Goal: Information Seeking & Learning: Learn about a topic

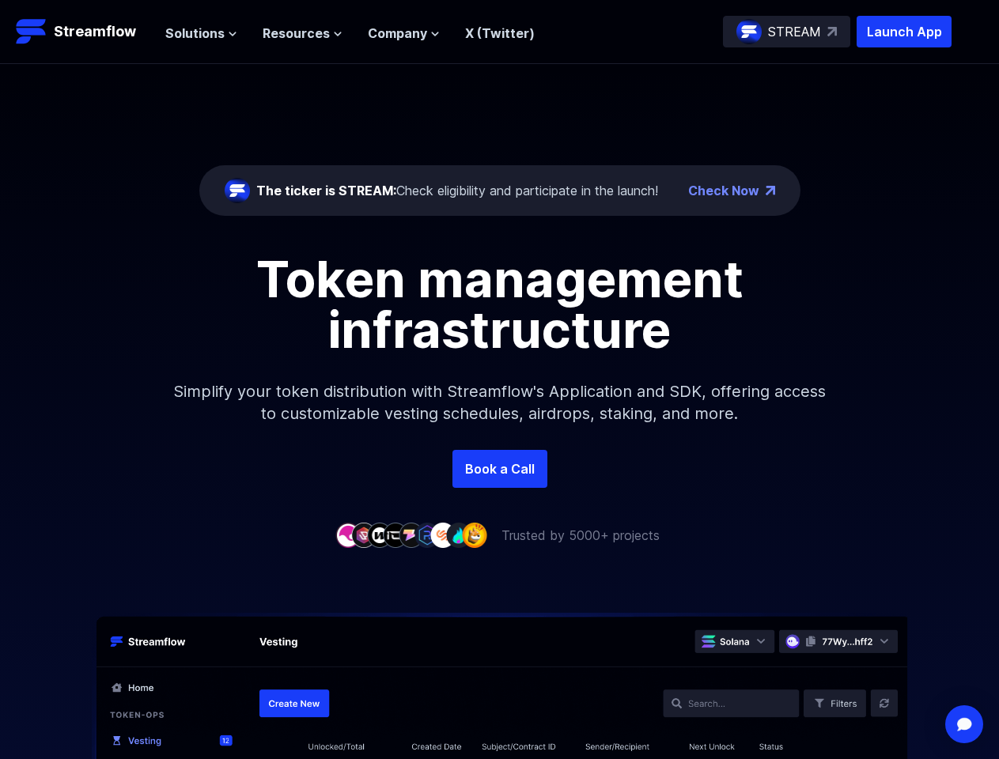
click at [201, 33] on span "Solutions" at bounding box center [194, 33] width 59 height 19
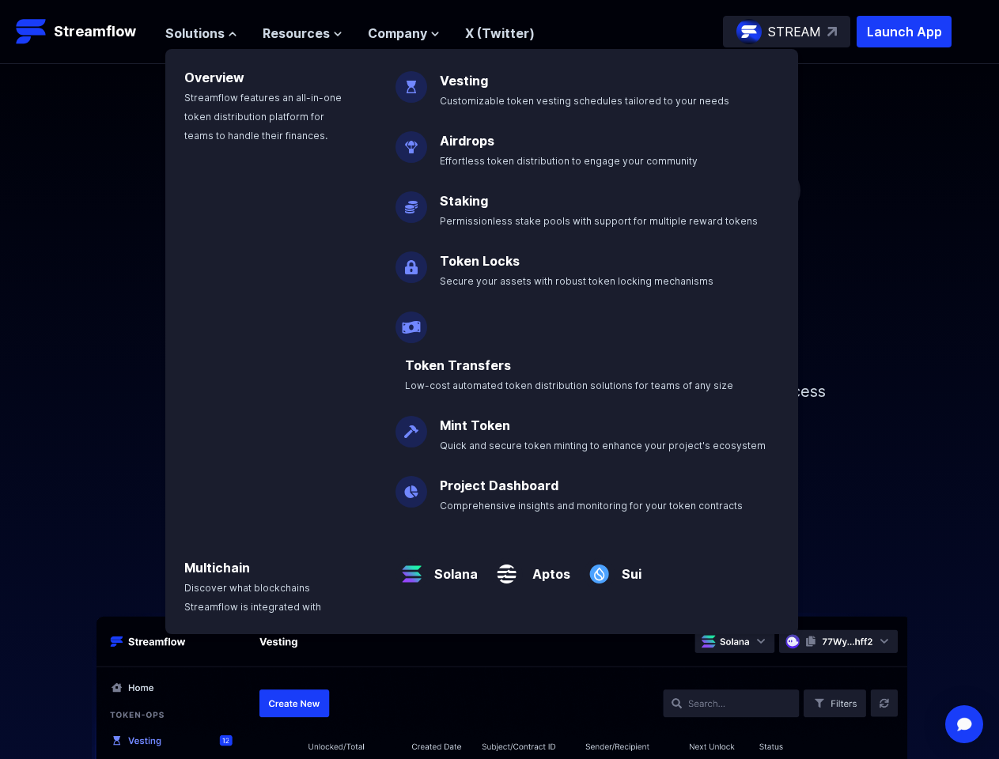
click at [302, 33] on span "Resources" at bounding box center [296, 33] width 67 height 19
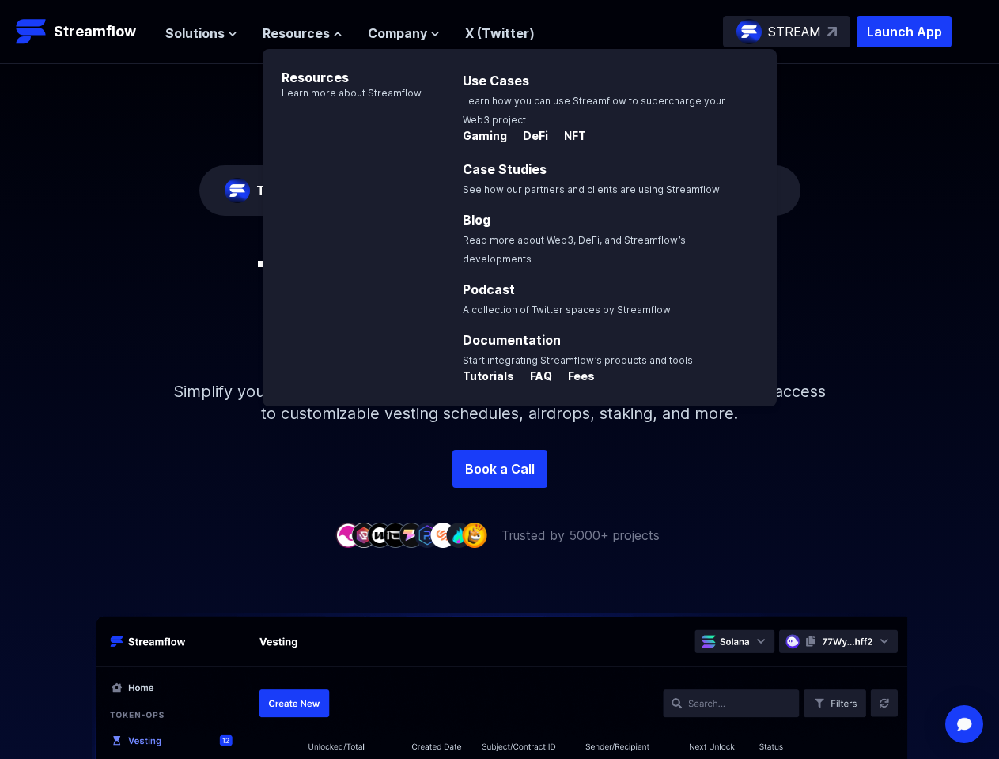
click at [402, 33] on span "Company" at bounding box center [397, 33] width 59 height 19
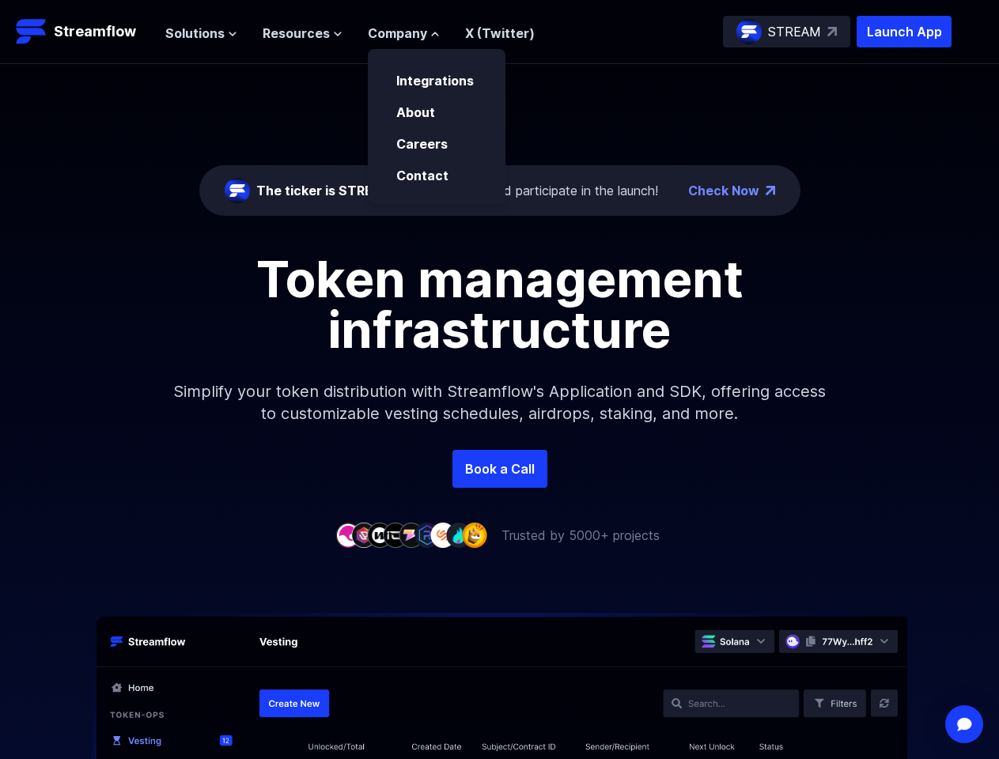
click at [964, 724] on img "Open Intercom Messenger" at bounding box center [963, 724] width 19 height 16
